Goal: Transaction & Acquisition: Book appointment/travel/reservation

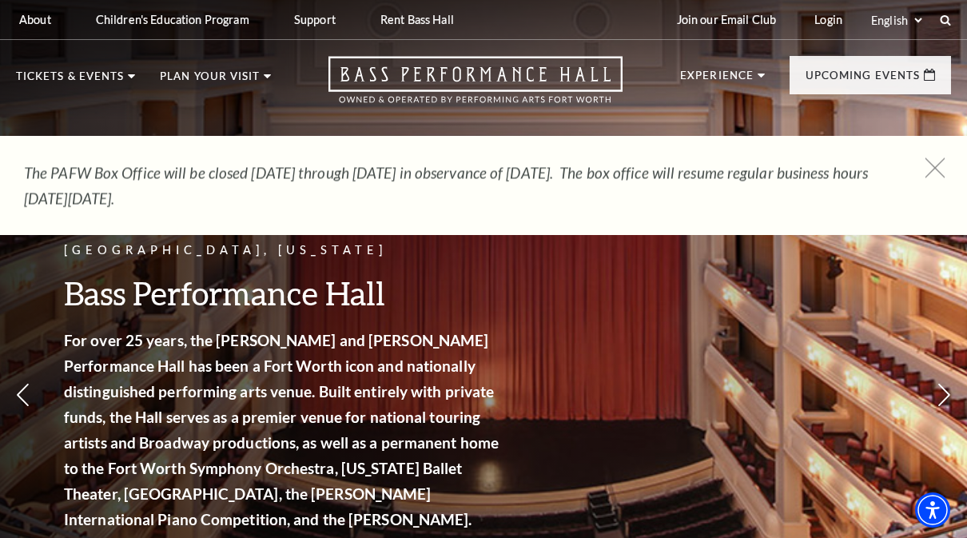
click at [941, 175] on icon at bounding box center [935, 168] width 20 height 20
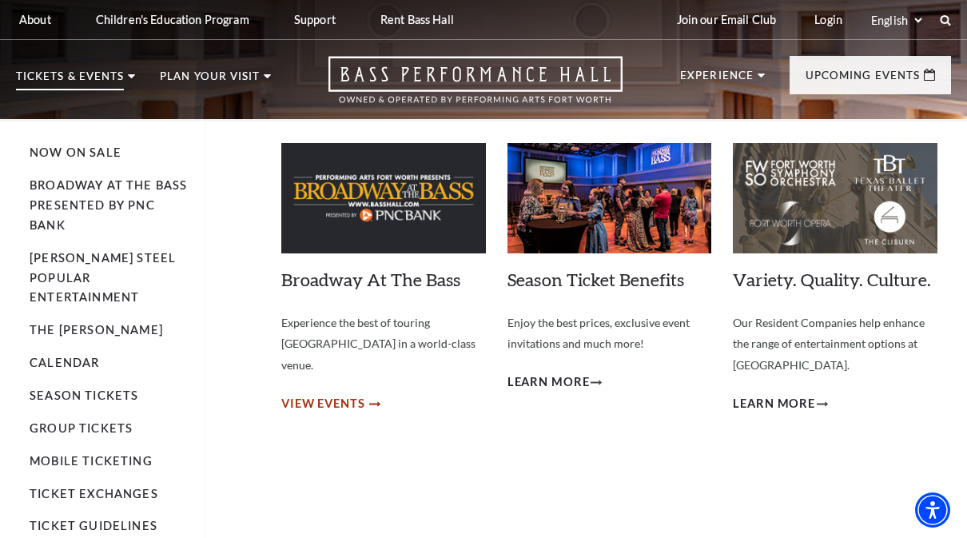
click at [344, 394] on span "View Events" at bounding box center [323, 404] width 84 height 20
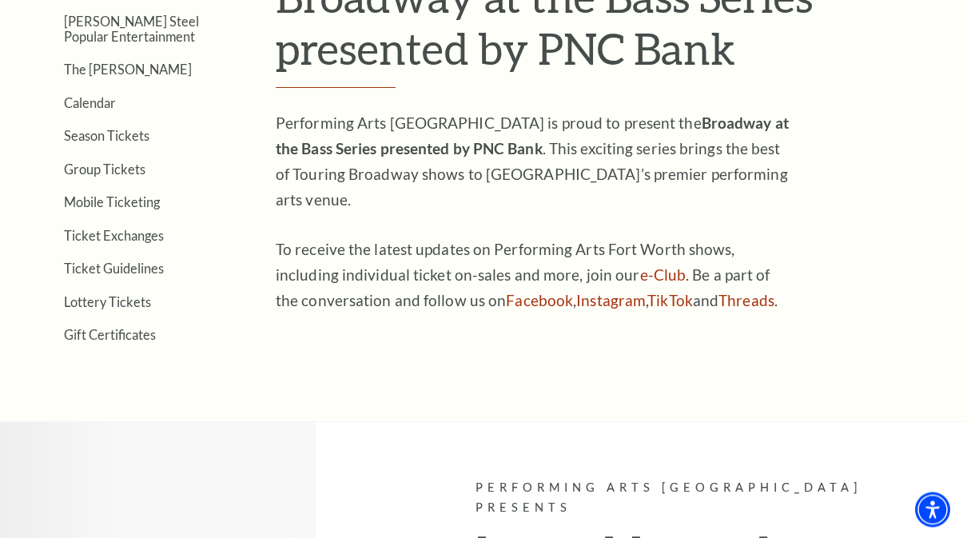
scroll to position [411, 0]
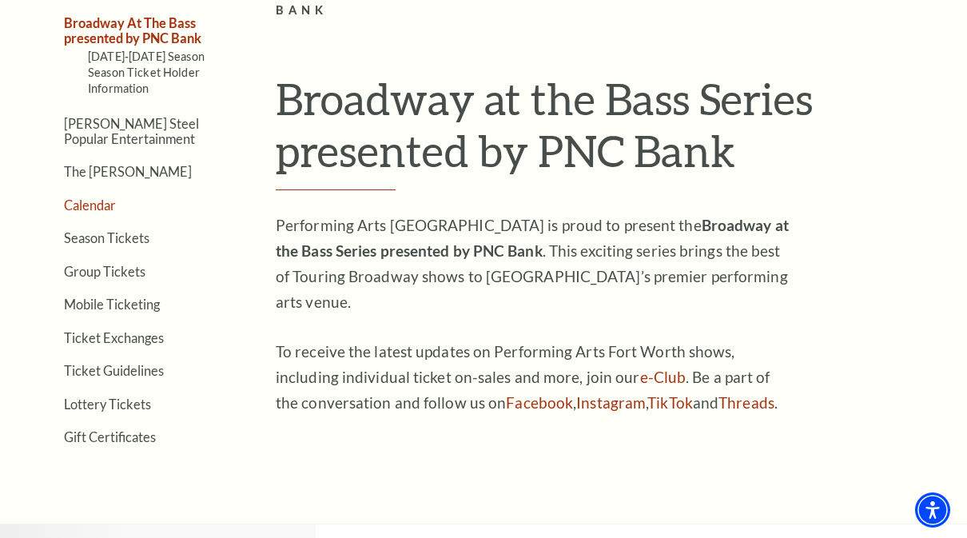
click at [93, 206] on link "Calendar" at bounding box center [90, 204] width 52 height 15
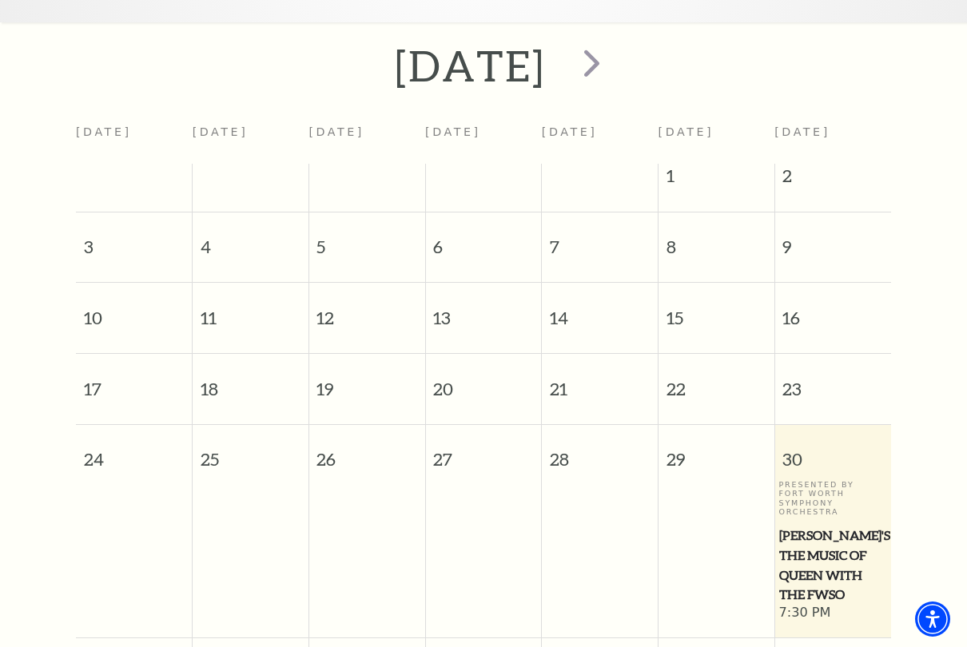
scroll to position [318, 0]
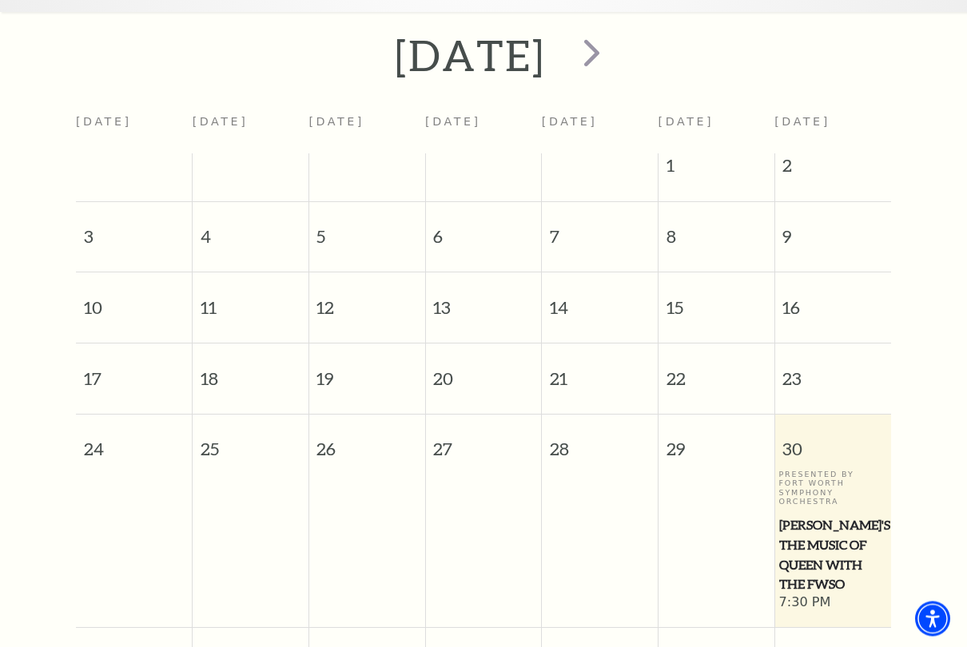
click at [838, 503] on div "Presented By Fort Worth Symphony Orchestra Windborne's The Music of Queen with …" at bounding box center [832, 533] width 109 height 125
click at [809, 507] on div "Presented By Fort Worth Symphony Orchestra Windborne's The Music of Queen with …" at bounding box center [832, 533] width 109 height 125
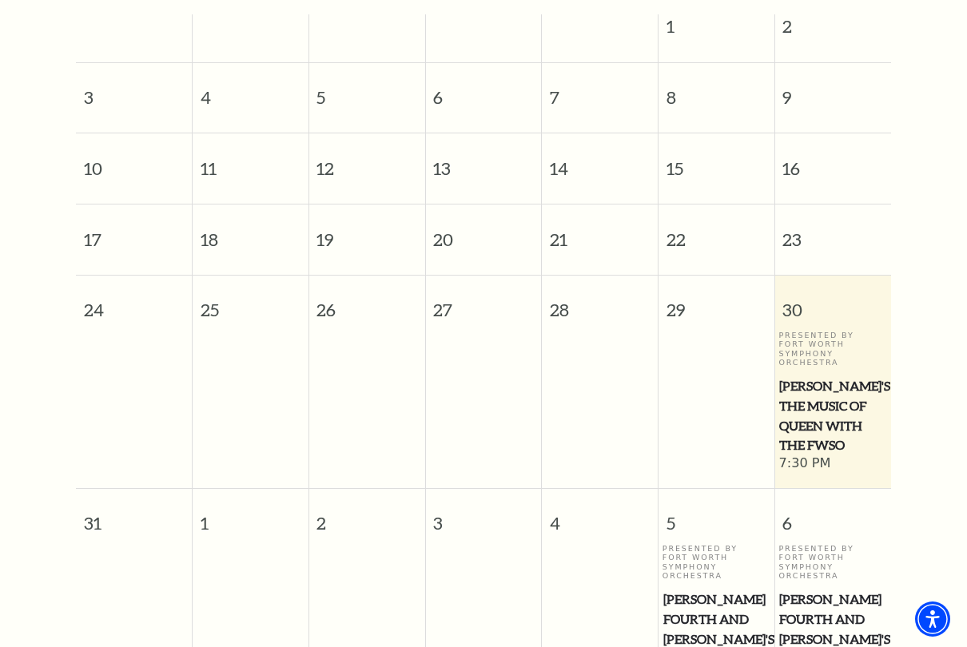
click at [829, 437] on span "Windborne's The Music of Queen with the FWSO" at bounding box center [832, 415] width 107 height 79
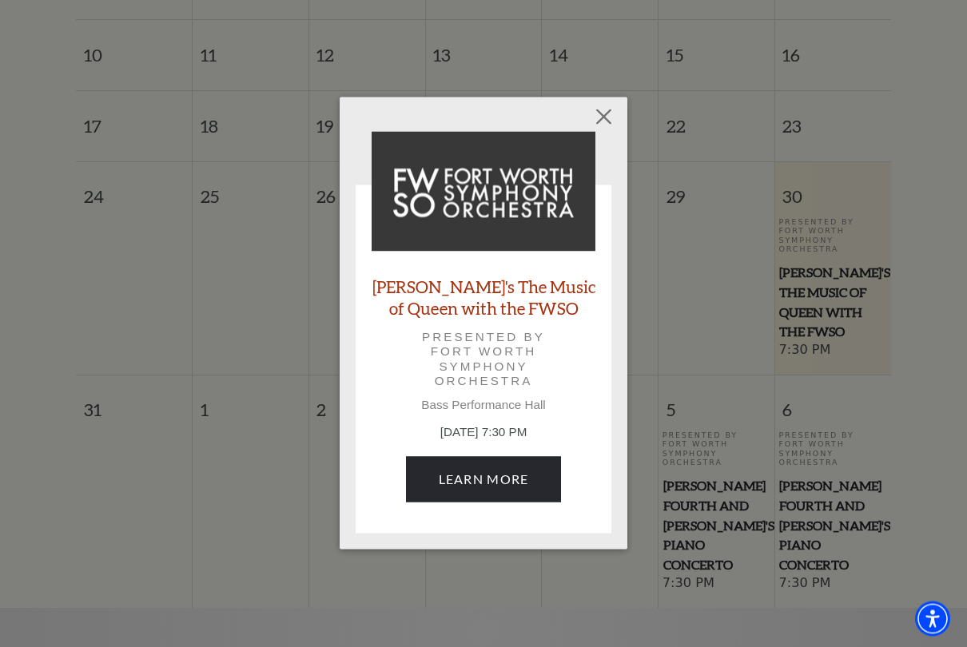
scroll to position [571, 0]
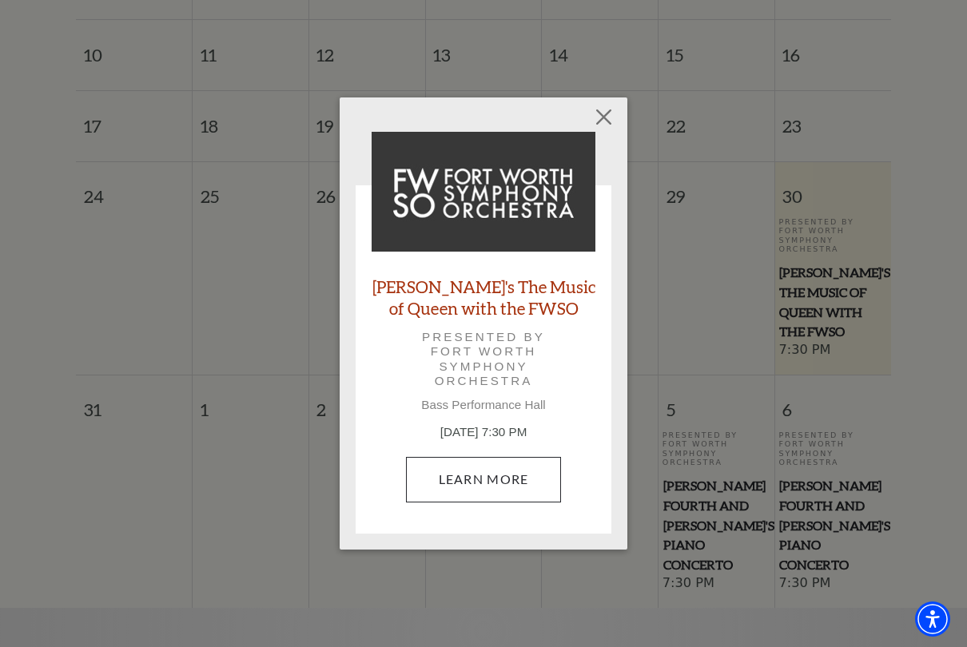
click at [489, 487] on link "Learn More" at bounding box center [484, 479] width 156 height 45
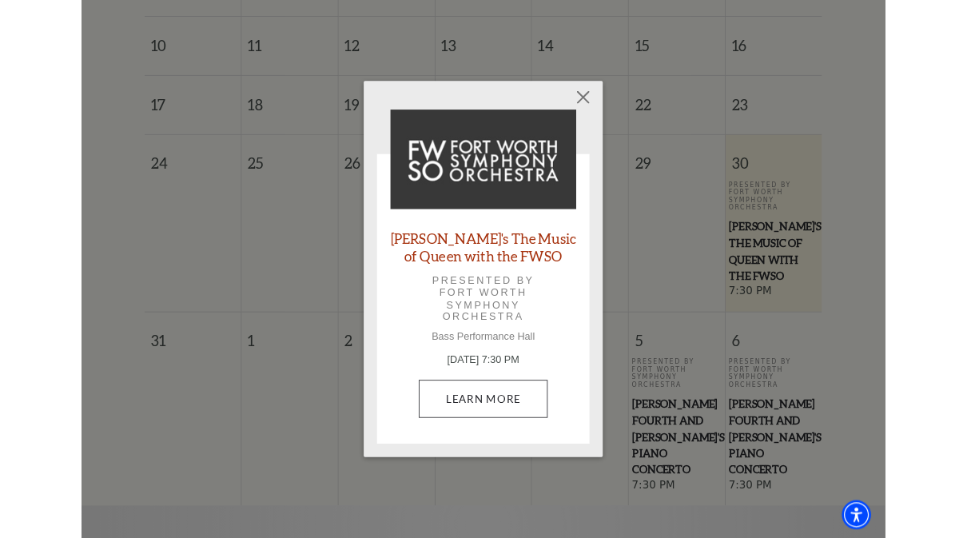
scroll to position [616, 0]
